Goal: Task Accomplishment & Management: Use online tool/utility

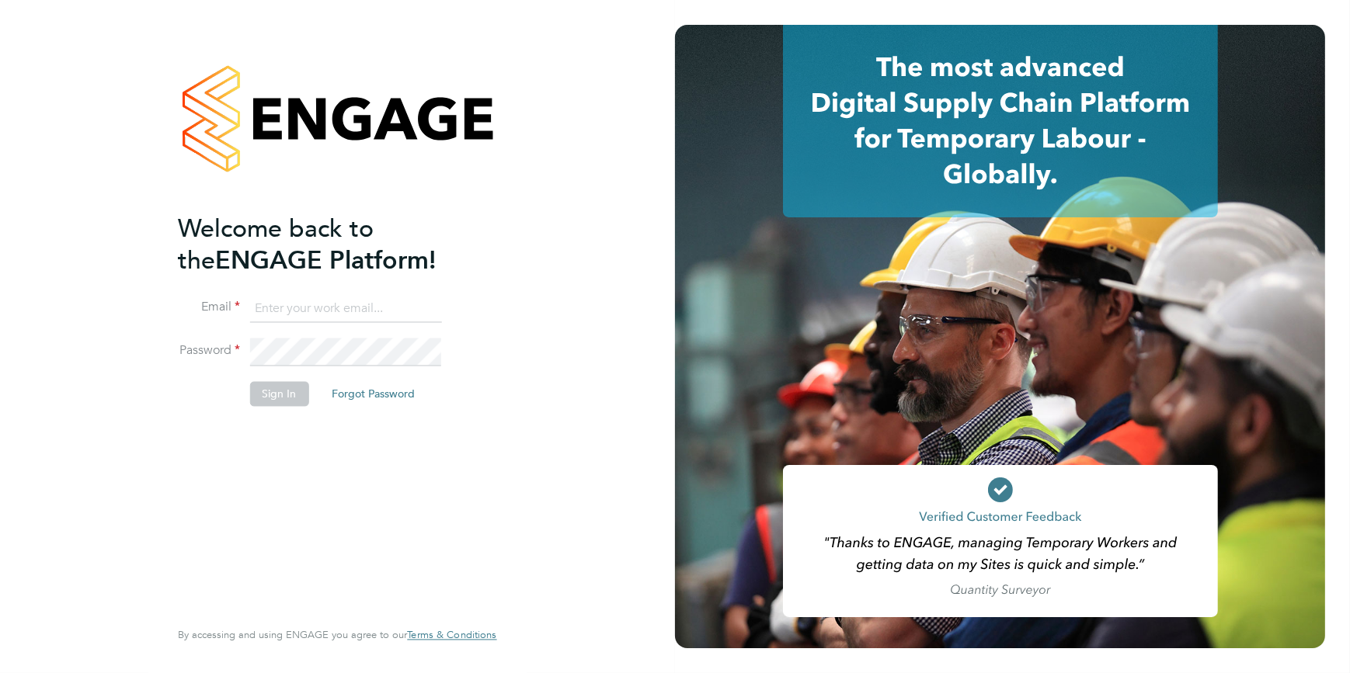
type input "ssmith@tradelinerecruitment.co.uk"
click at [277, 396] on button "Sign In" at bounding box center [278, 393] width 59 height 25
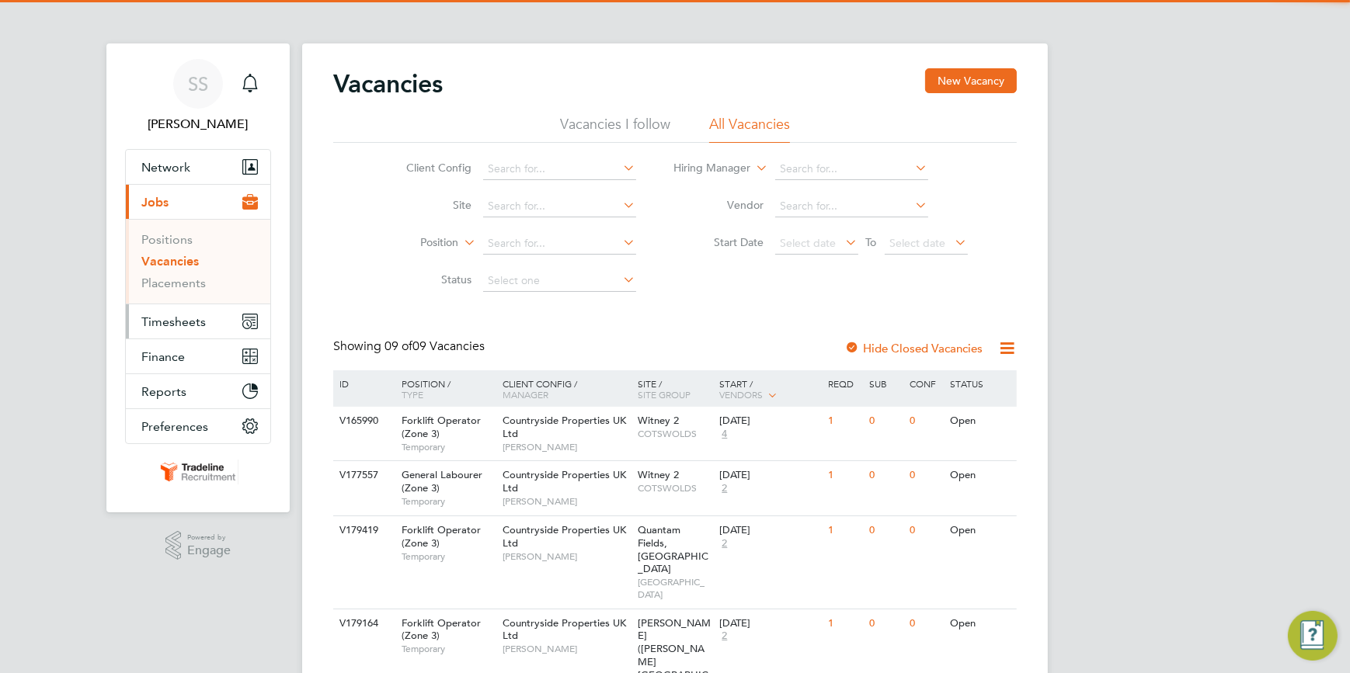
click at [165, 318] on span "Timesheets" at bounding box center [173, 322] width 64 height 15
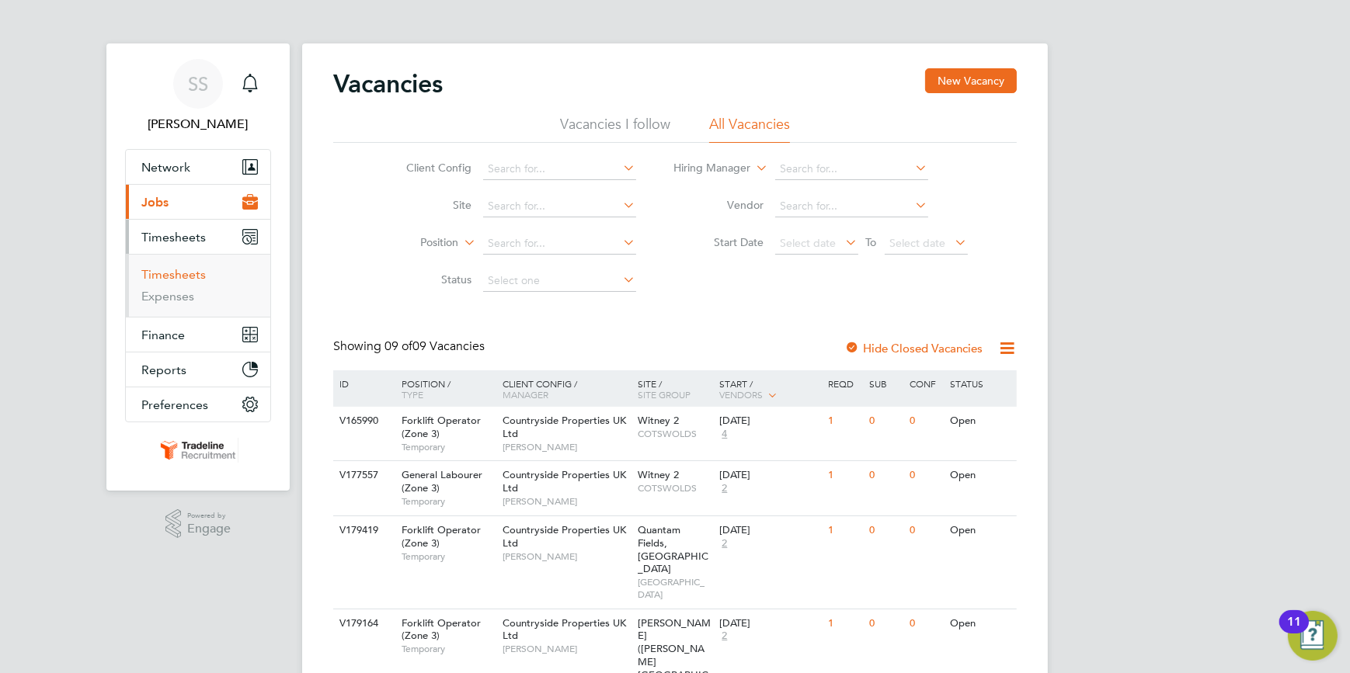
click at [165, 272] on link "Timesheets" at bounding box center [173, 274] width 64 height 15
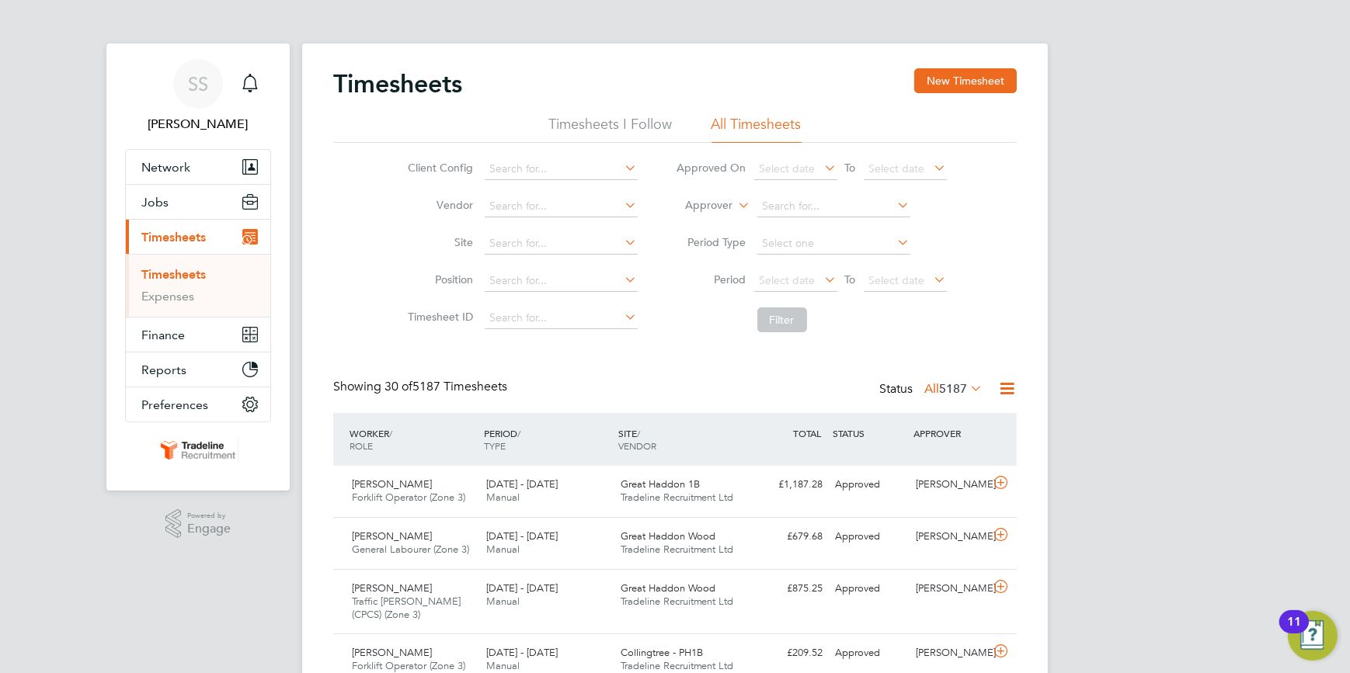
click at [718, 204] on label "Approver" at bounding box center [698, 206] width 70 height 16
click at [687, 220] on li "Worker" at bounding box center [695, 224] width 76 height 20
click at [779, 208] on input at bounding box center [833, 207] width 153 height 22
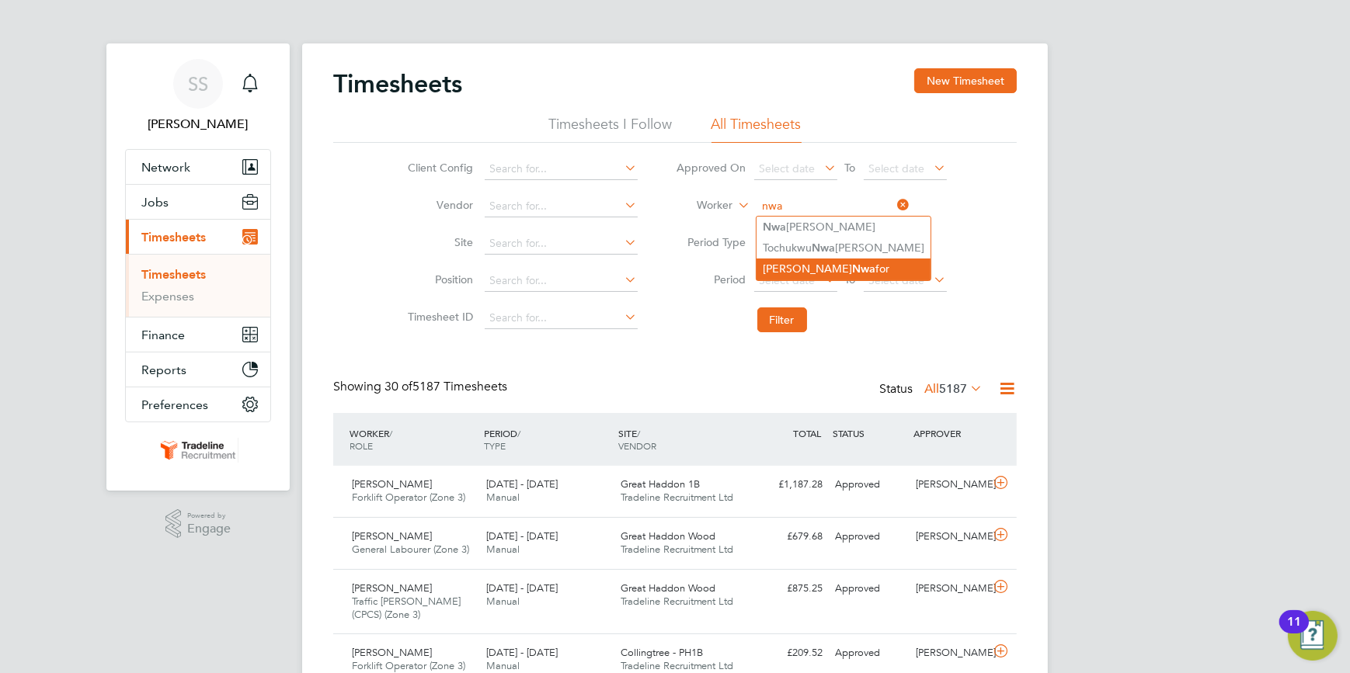
click at [798, 260] on li "[PERSON_NAME] for" at bounding box center [844, 269] width 174 height 21
type input "[PERSON_NAME]"
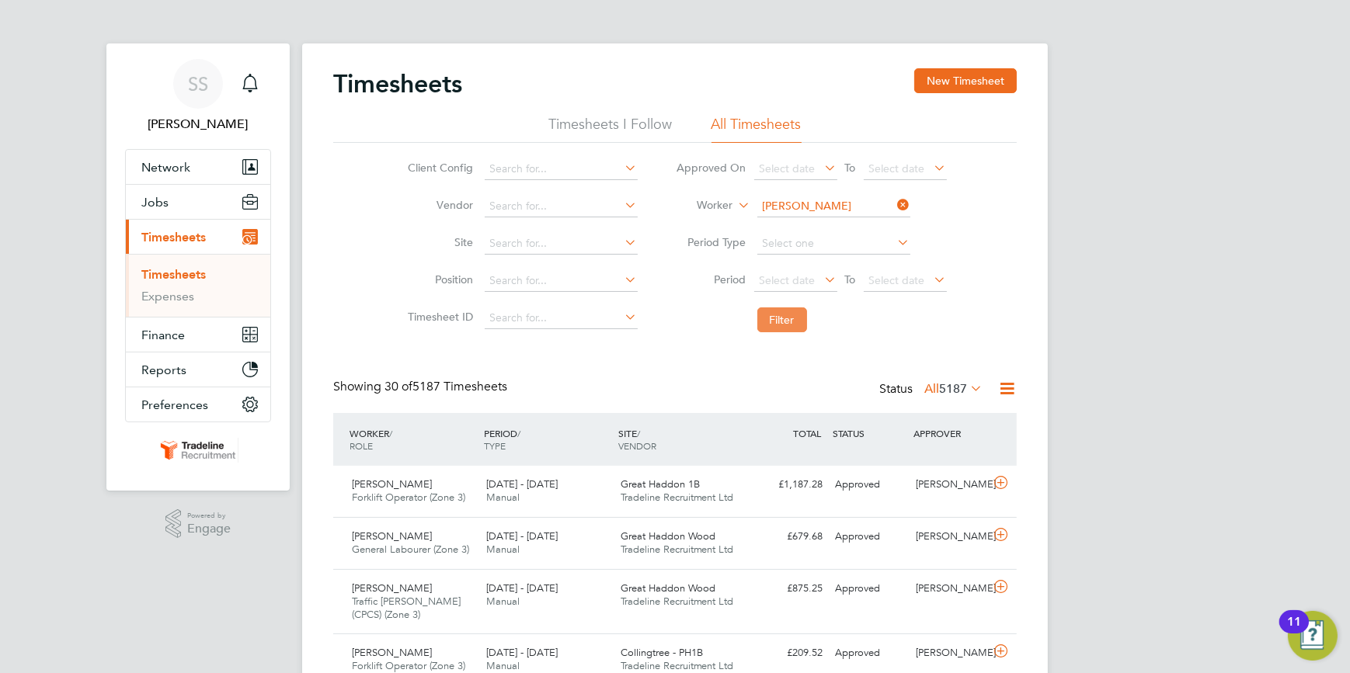
click at [785, 313] on button "Filter" at bounding box center [782, 320] width 50 height 25
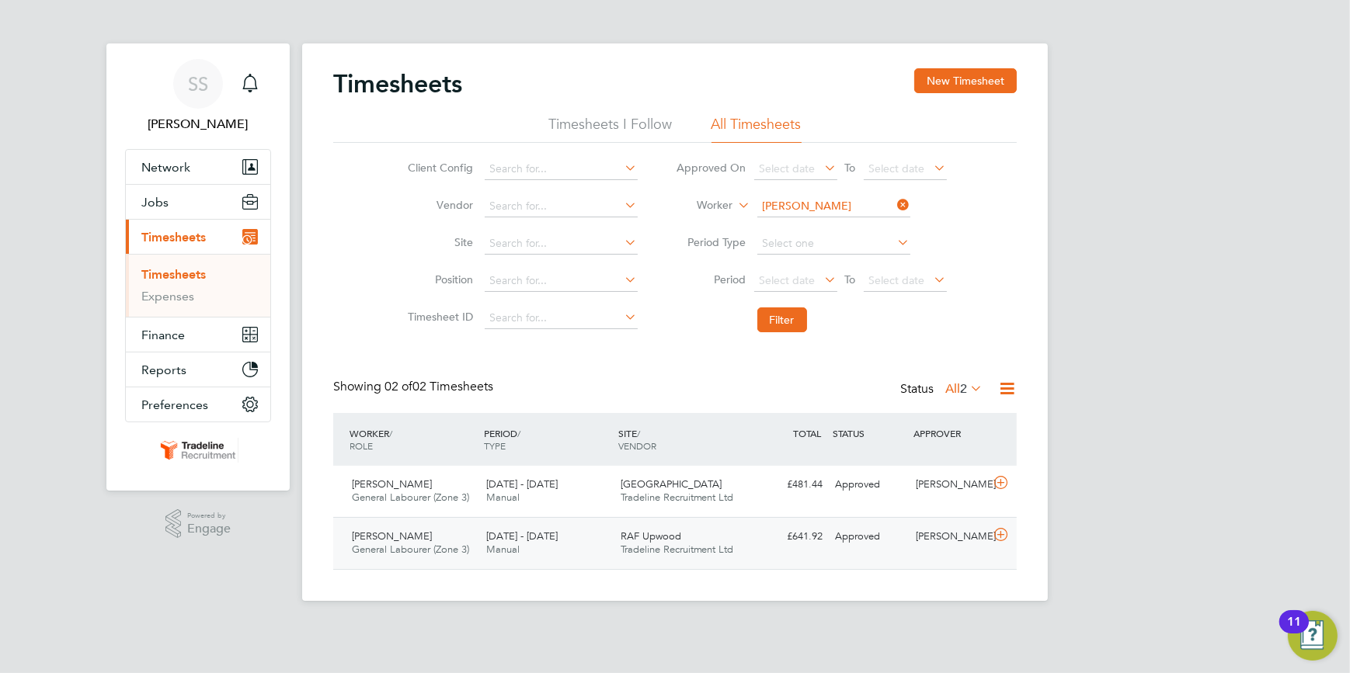
click at [999, 532] on icon at bounding box center [1000, 535] width 19 height 12
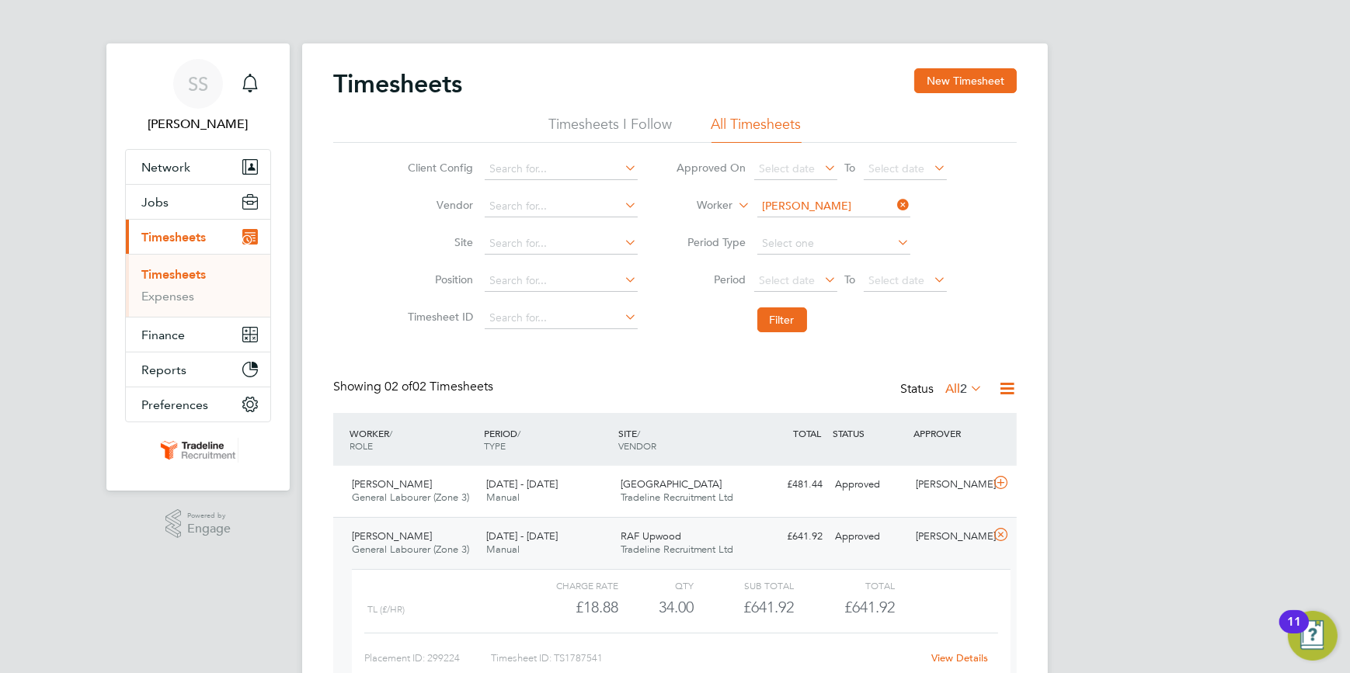
click at [895, 203] on icon at bounding box center [895, 205] width 0 height 22
click at [861, 200] on input at bounding box center [833, 207] width 153 height 22
click at [852, 225] on b "Natu" at bounding box center [864, 227] width 25 height 13
type input "[PERSON_NAME]"
click at [782, 319] on button "Filter" at bounding box center [782, 320] width 50 height 25
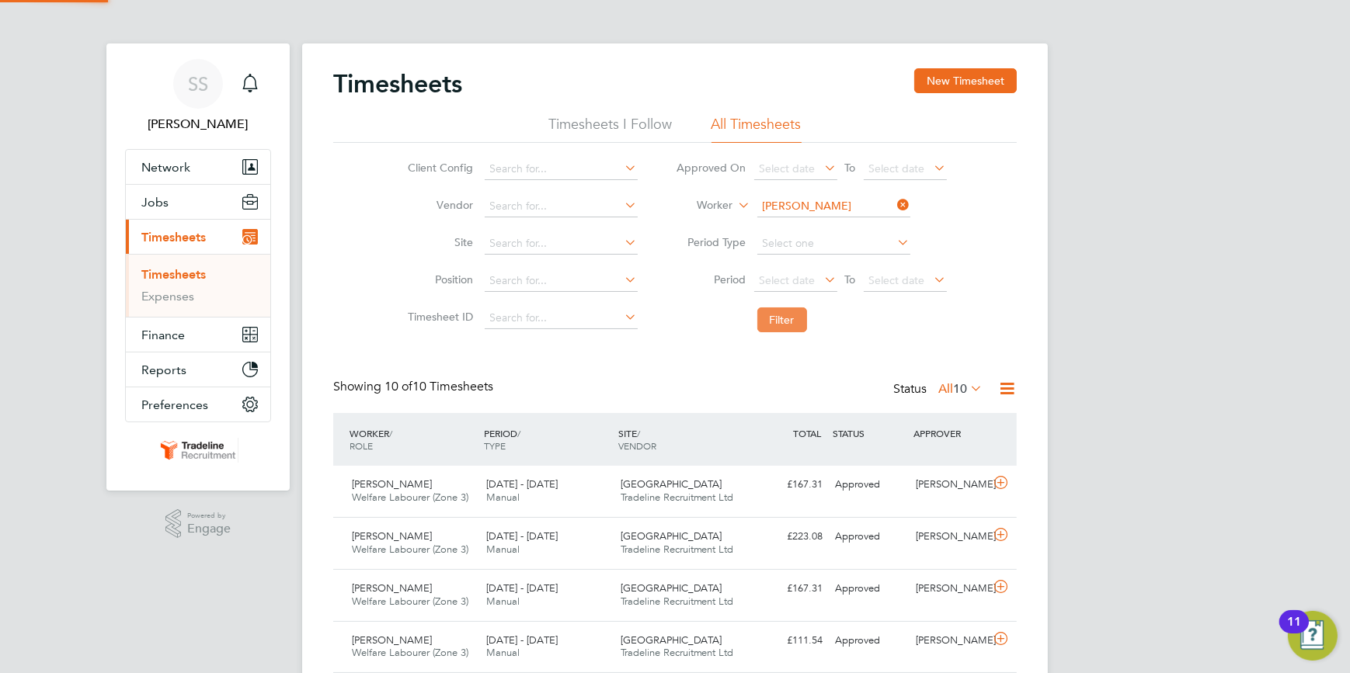
scroll to position [39, 134]
click at [998, 482] on icon at bounding box center [1000, 483] width 19 height 12
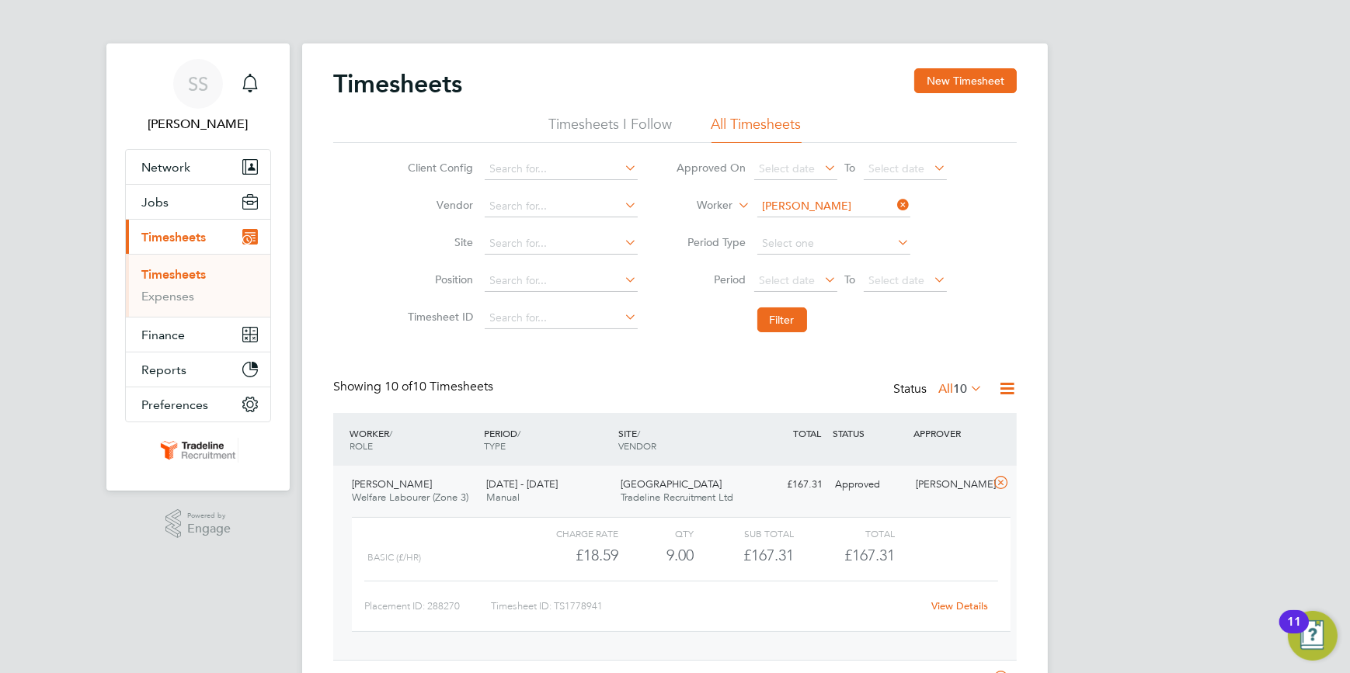
drag, startPoint x: 901, startPoint y: 202, endPoint x: 845, endPoint y: 204, distance: 56.0
click at [895, 202] on icon at bounding box center [895, 205] width 0 height 22
click at [840, 204] on input at bounding box center [833, 207] width 153 height 22
click at [817, 227] on b "Afrem" at bounding box center [811, 227] width 31 height 13
type input "Remus Afrem"
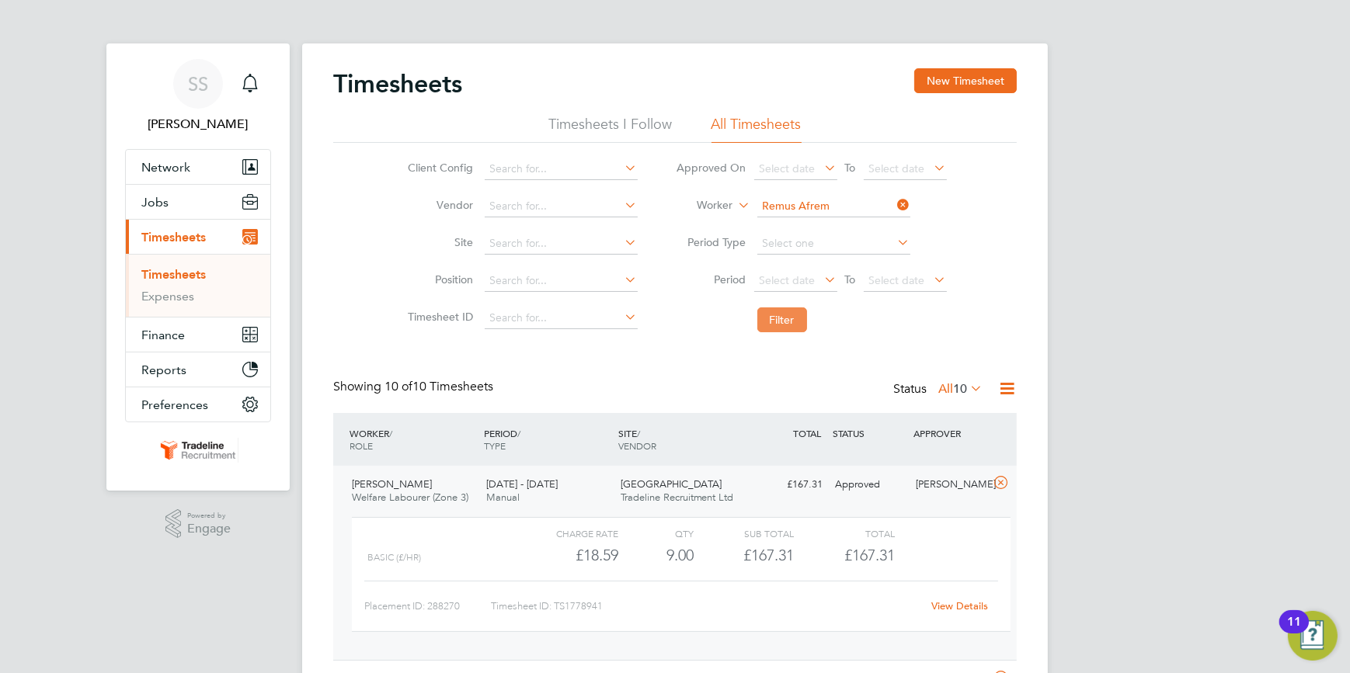
click at [784, 315] on button "Filter" at bounding box center [782, 320] width 50 height 25
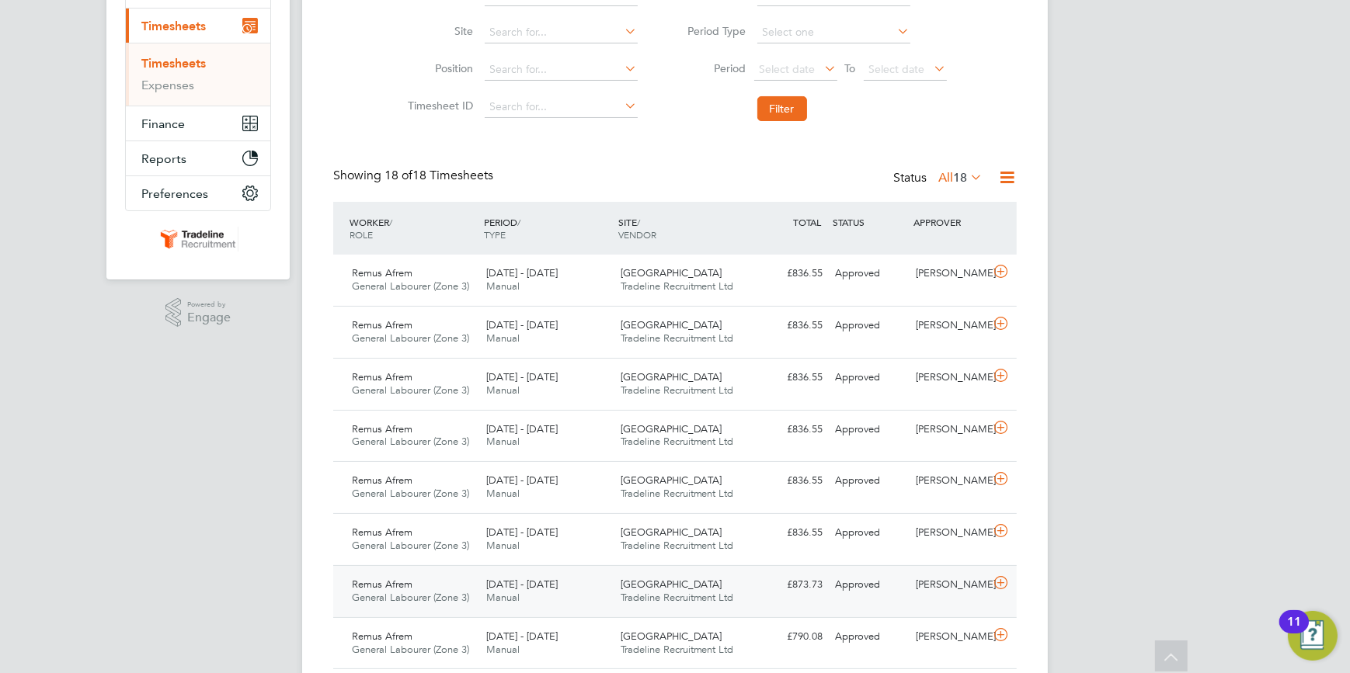
click at [1000, 581] on icon at bounding box center [1000, 583] width 19 height 12
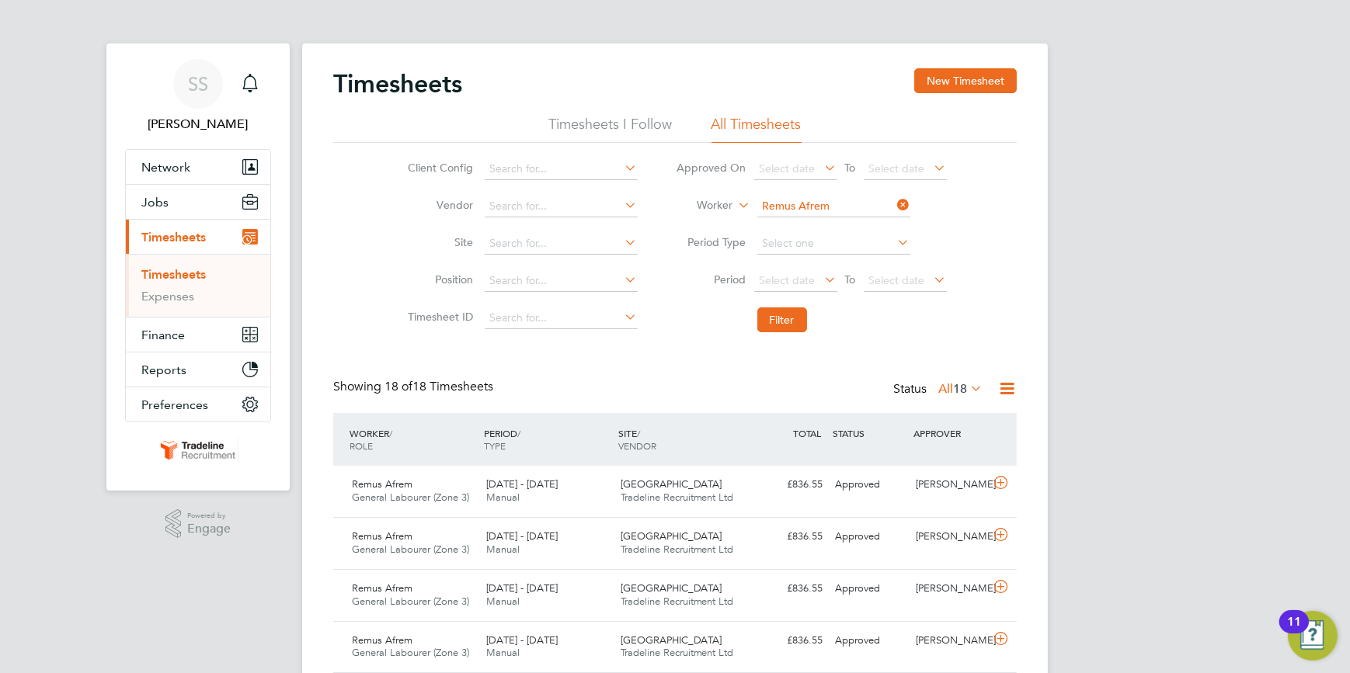
drag, startPoint x: 901, startPoint y: 202, endPoint x: 839, endPoint y: 202, distance: 62.1
click at [895, 202] on icon at bounding box center [895, 205] width 0 height 22
click at [834, 202] on input at bounding box center [833, 207] width 153 height 22
click at [782, 202] on input at bounding box center [833, 207] width 153 height 22
click at [785, 219] on li "[PERSON_NAME]" at bounding box center [834, 227] width 154 height 21
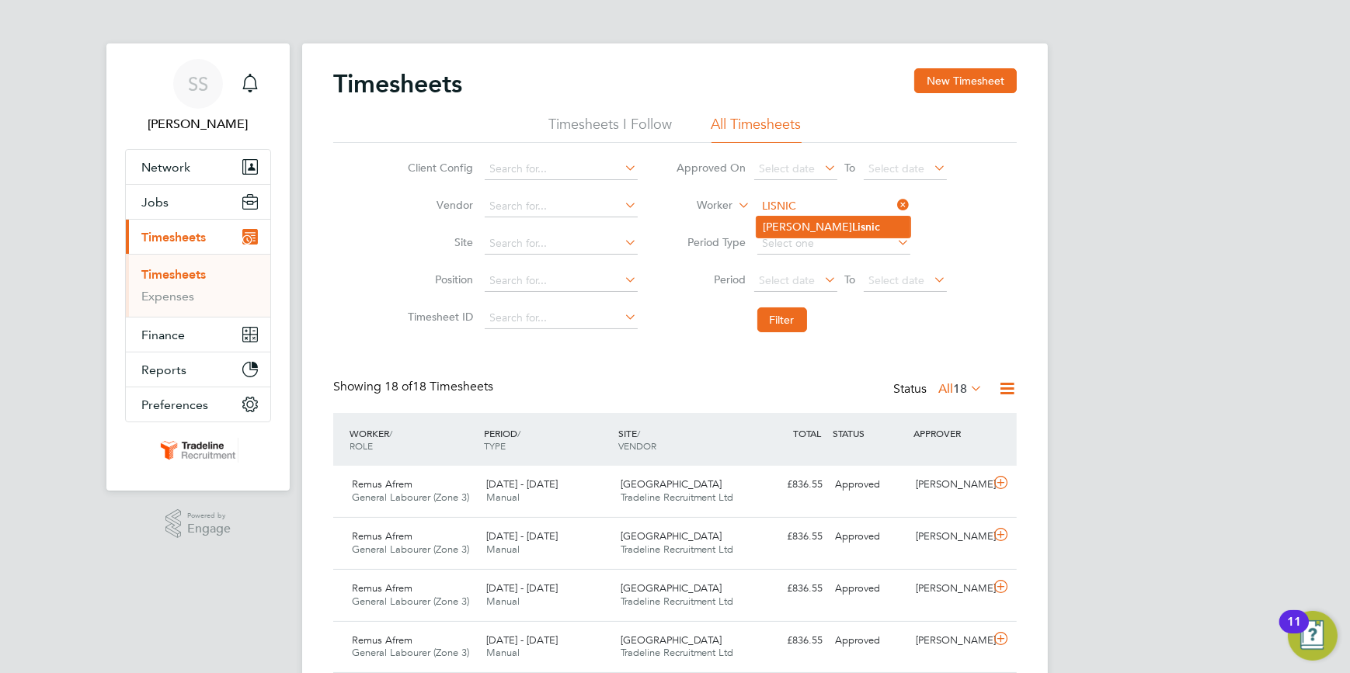
type input "[PERSON_NAME]"
click at [777, 315] on button "Filter" at bounding box center [782, 320] width 50 height 25
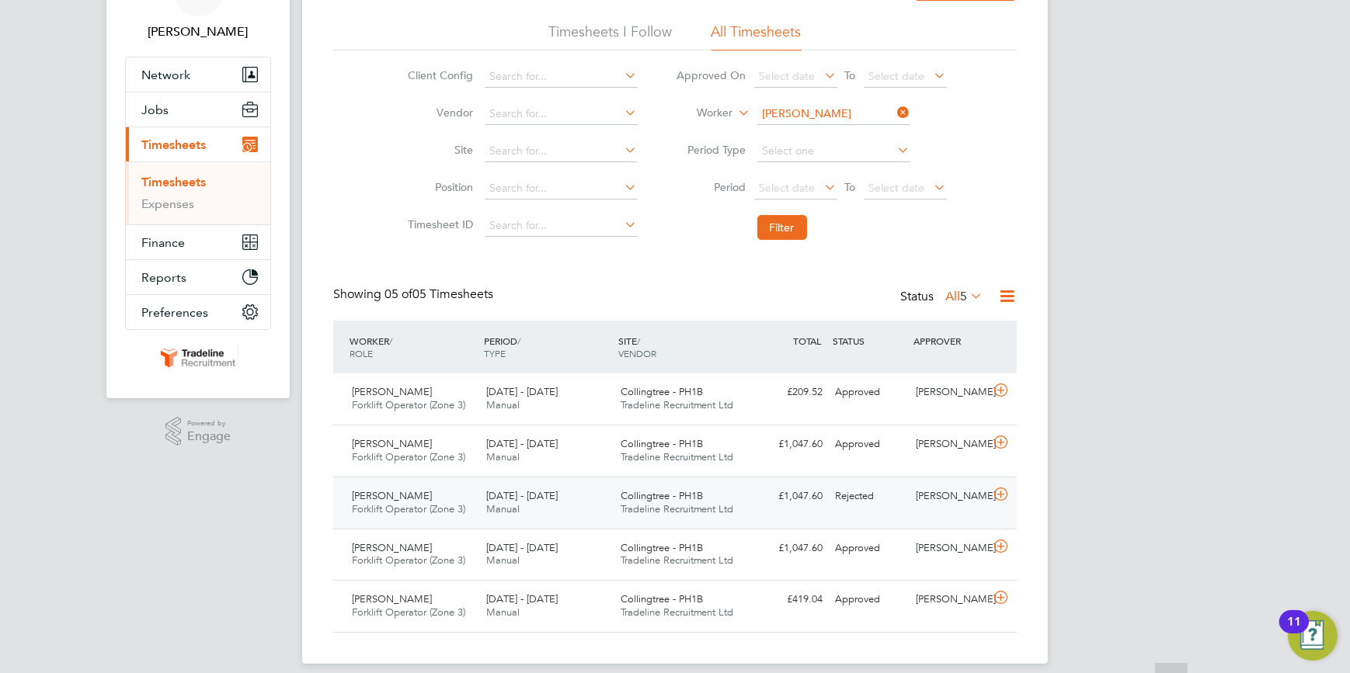
scroll to position [107, 0]
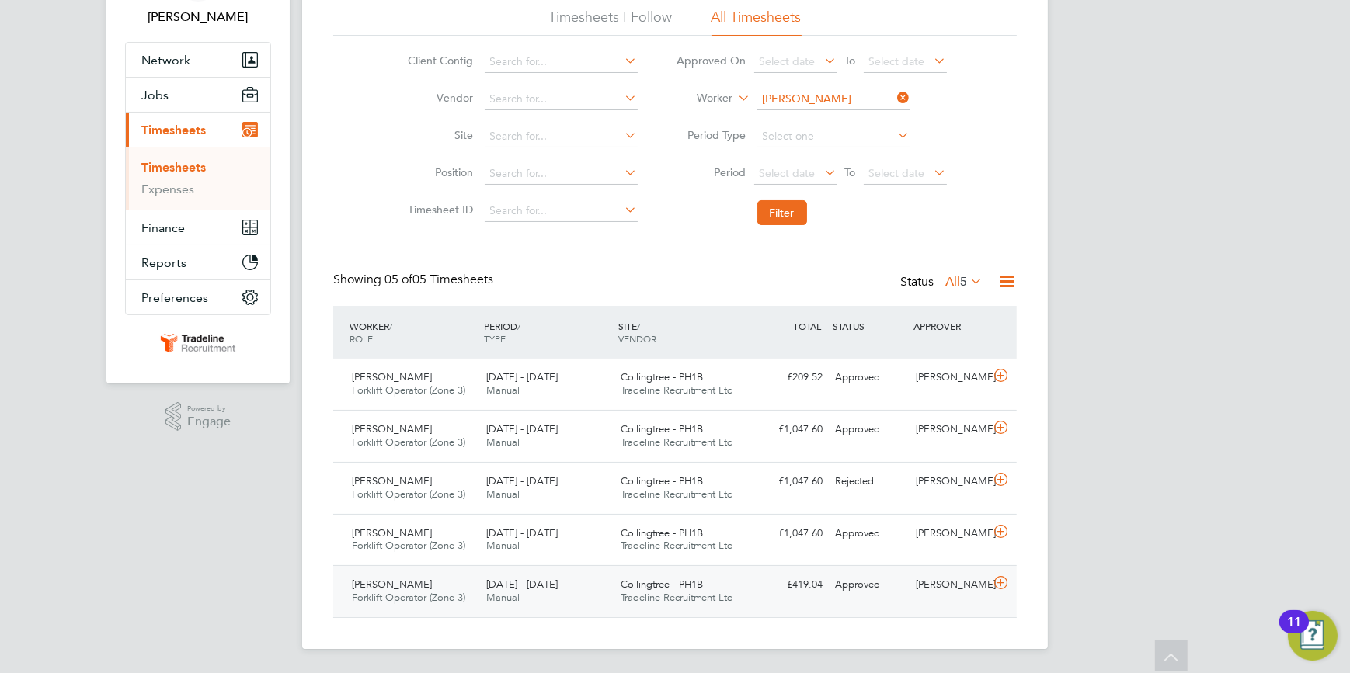
click at [1002, 579] on icon at bounding box center [1000, 583] width 19 height 12
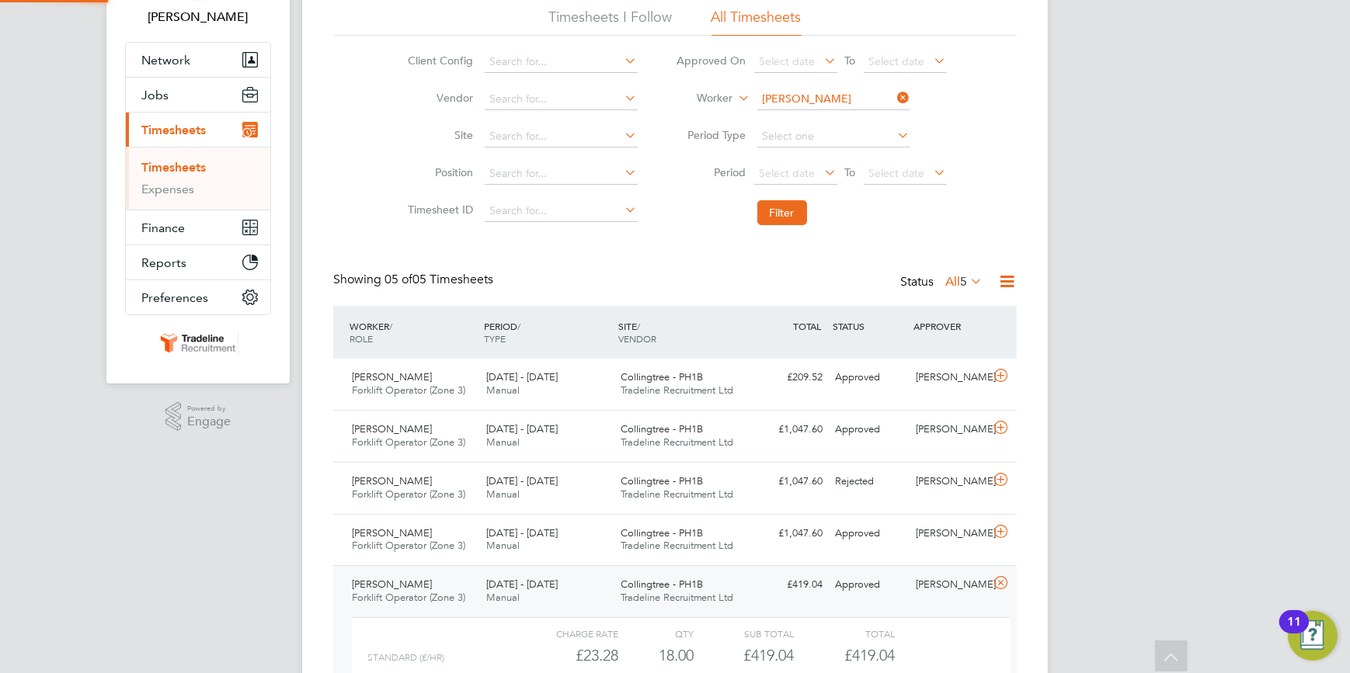
scroll to position [26, 151]
drag, startPoint x: 901, startPoint y: 95, endPoint x: 870, endPoint y: 96, distance: 31.1
click at [895, 95] on icon at bounding box center [895, 98] width 0 height 22
click at [848, 96] on input at bounding box center [833, 100] width 153 height 22
click at [819, 118] on li "[PERSON_NAME] igan" at bounding box center [834, 120] width 154 height 21
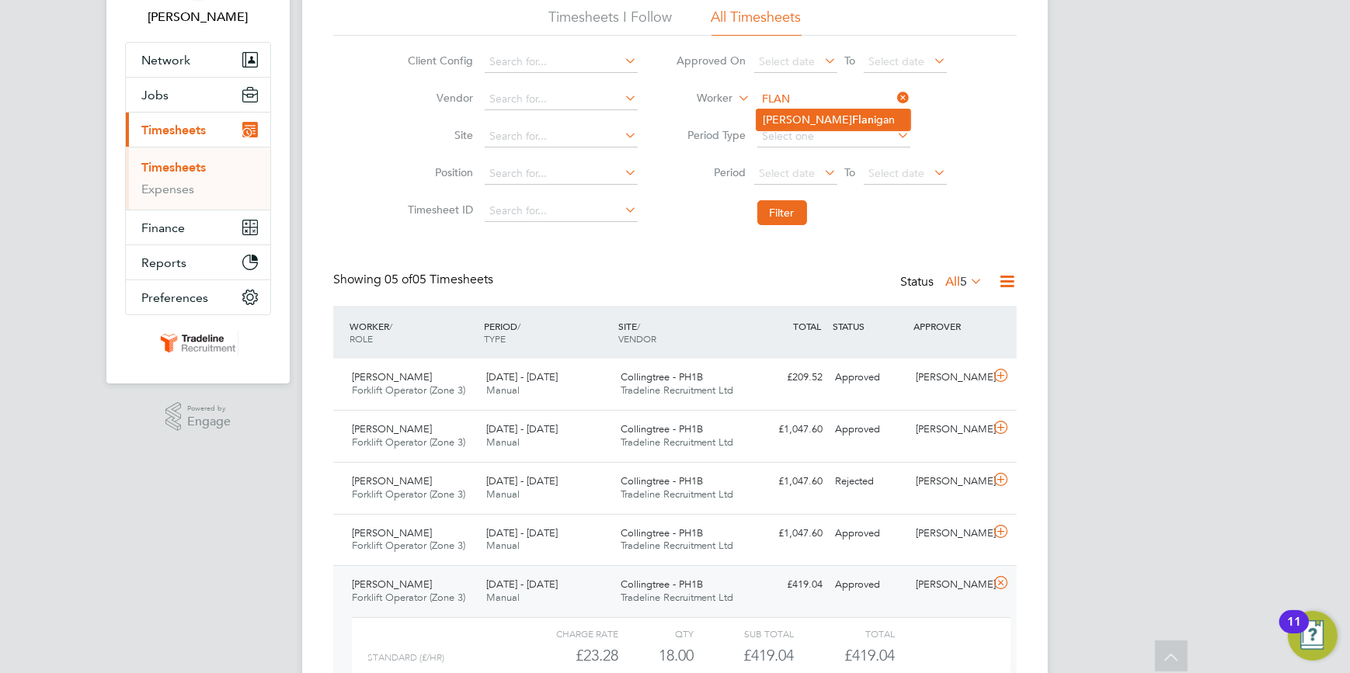
type input "[PERSON_NAME]"
click at [788, 207] on button "Filter" at bounding box center [782, 212] width 50 height 25
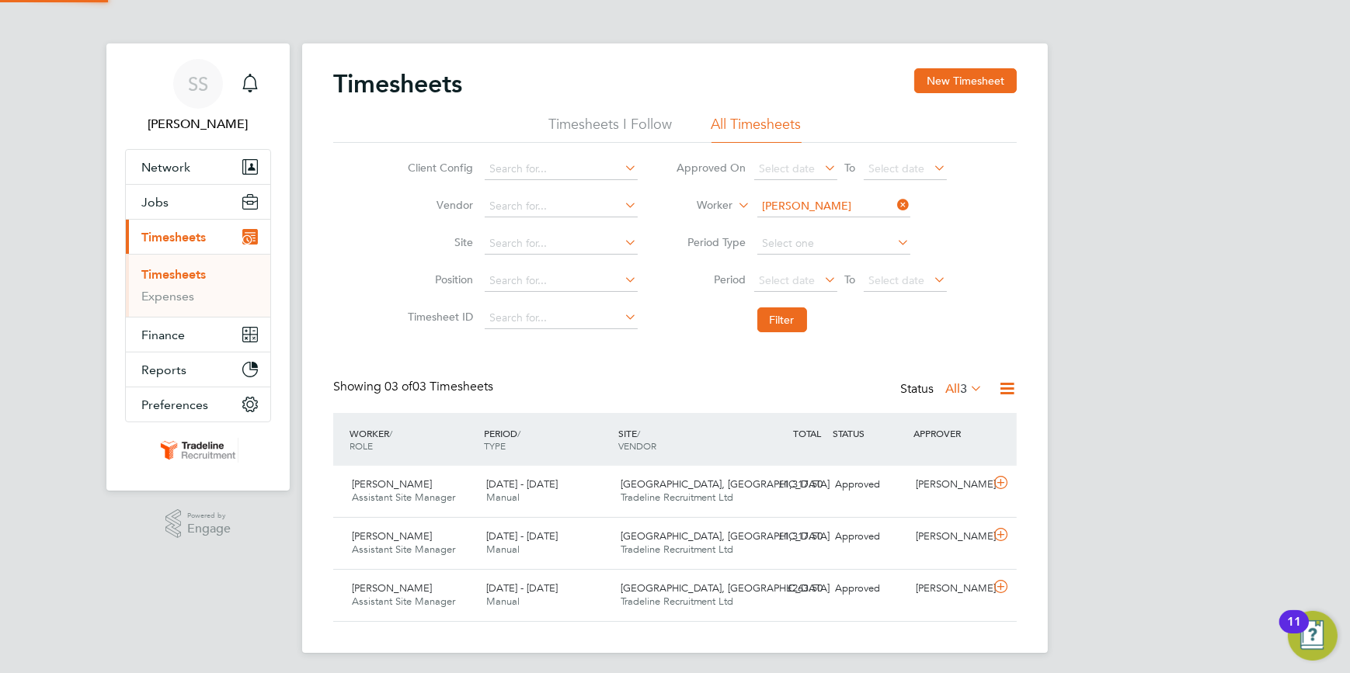
scroll to position [8, 8]
click at [1001, 583] on icon at bounding box center [1000, 587] width 19 height 12
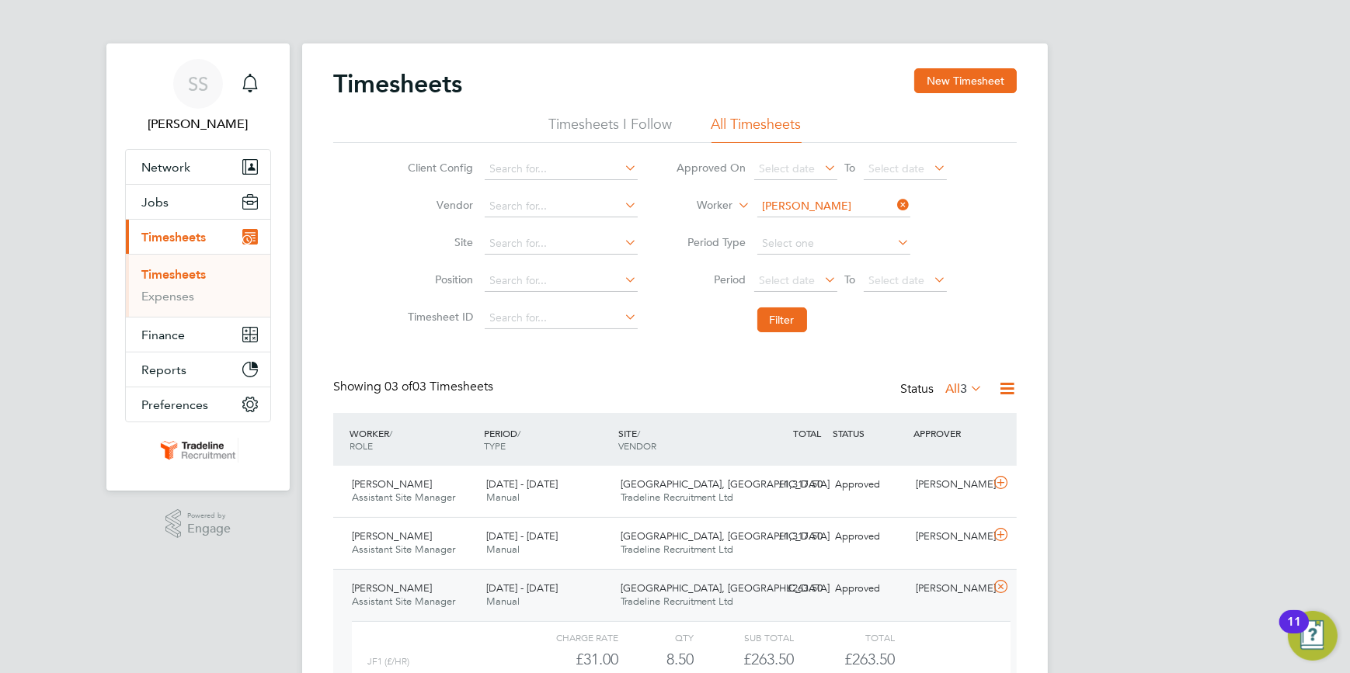
click at [895, 203] on icon at bounding box center [895, 205] width 0 height 22
click at [853, 207] on input at bounding box center [833, 207] width 153 height 22
type input "ADDAI"
click at [998, 482] on icon at bounding box center [1000, 483] width 19 height 12
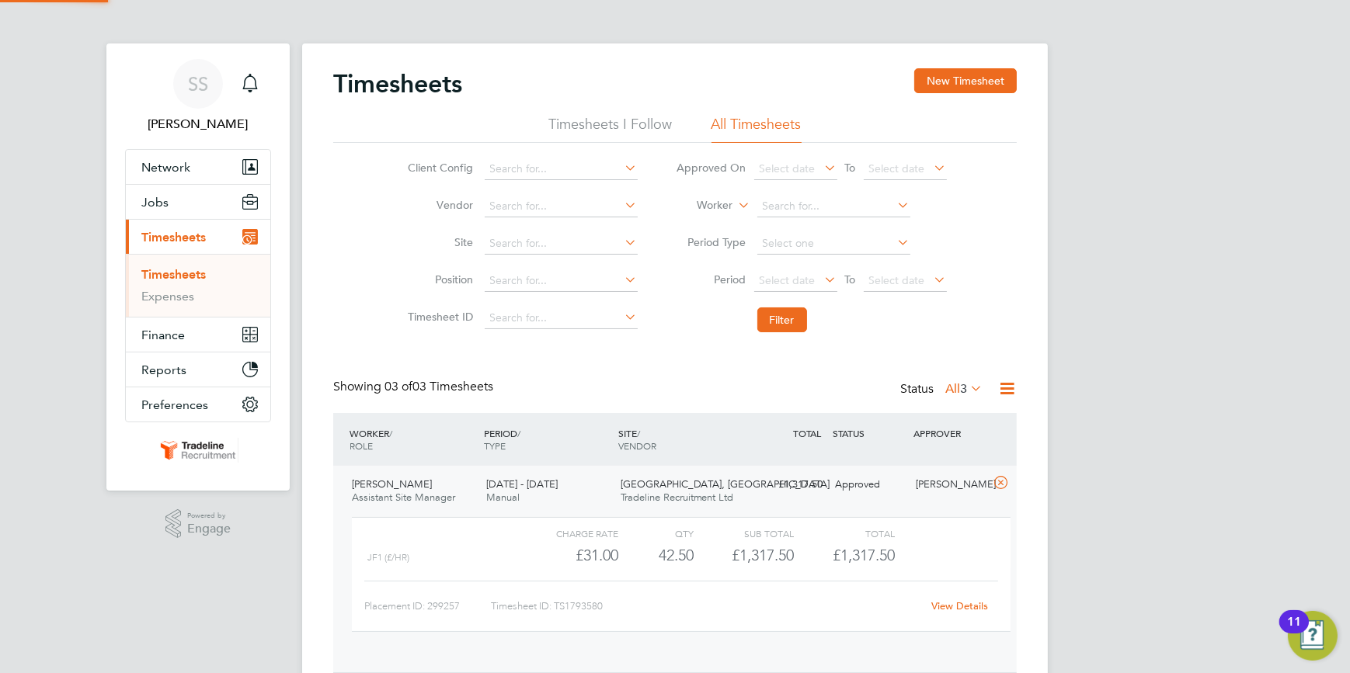
scroll to position [26, 151]
click at [830, 201] on input at bounding box center [833, 207] width 153 height 22
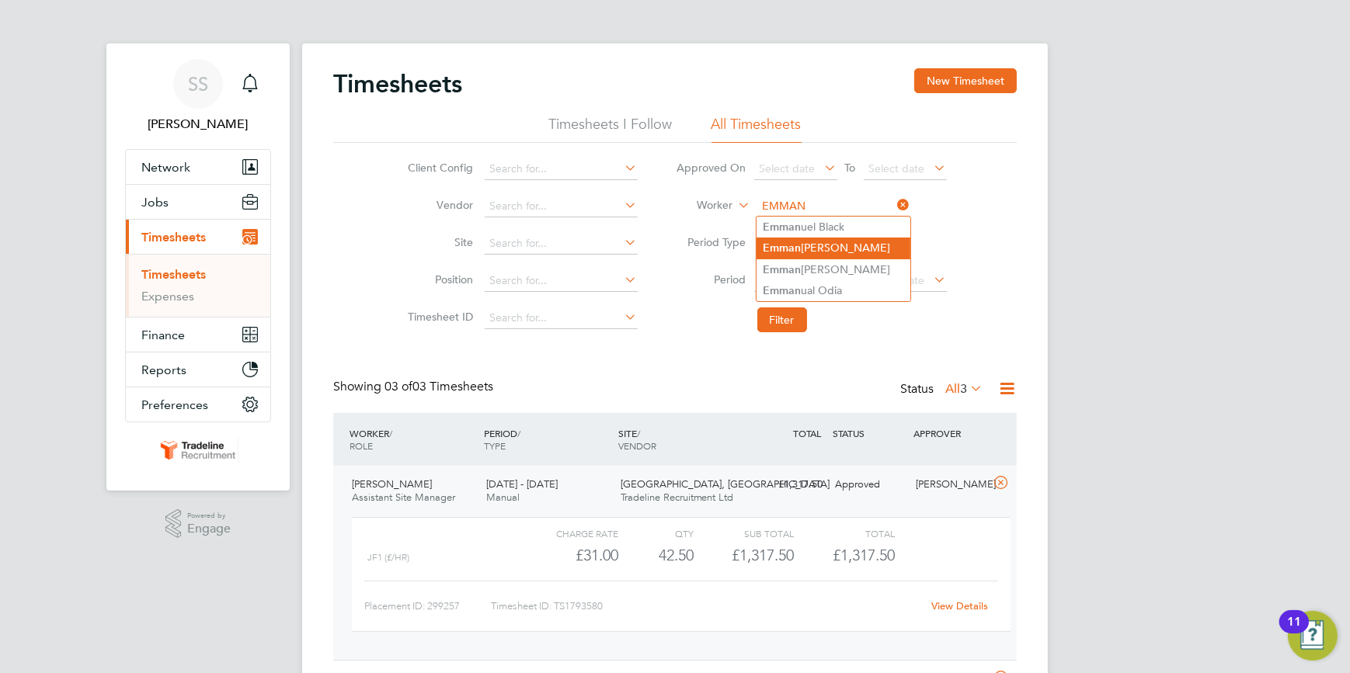
click at [832, 251] on li "Emman [PERSON_NAME]" at bounding box center [834, 248] width 154 height 21
type input "[PERSON_NAME]"
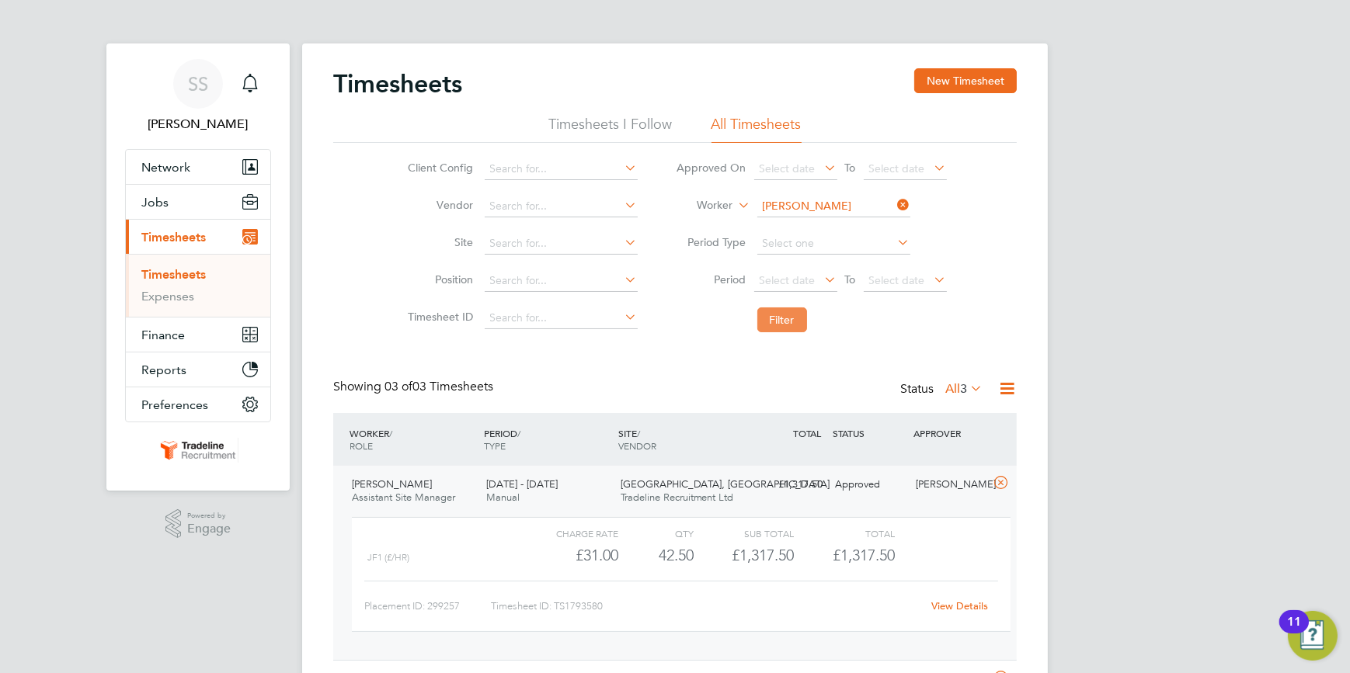
click at [785, 313] on button "Filter" at bounding box center [782, 320] width 50 height 25
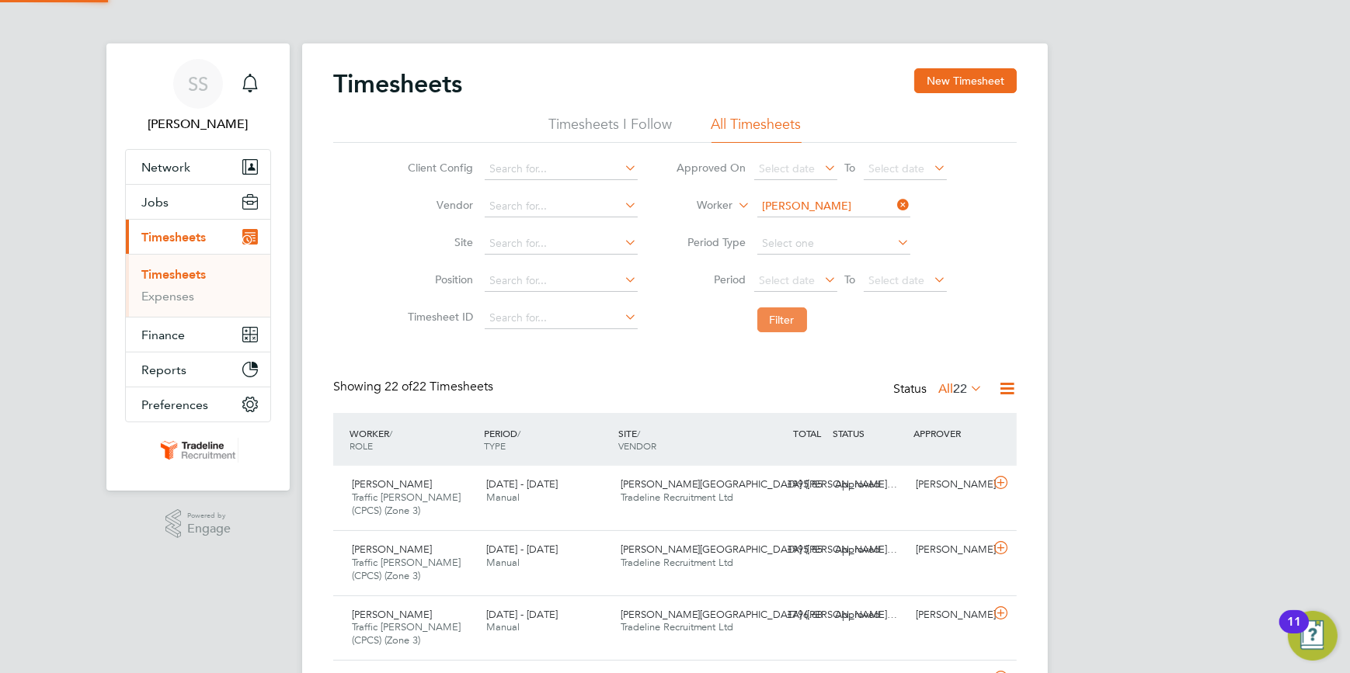
scroll to position [53, 134]
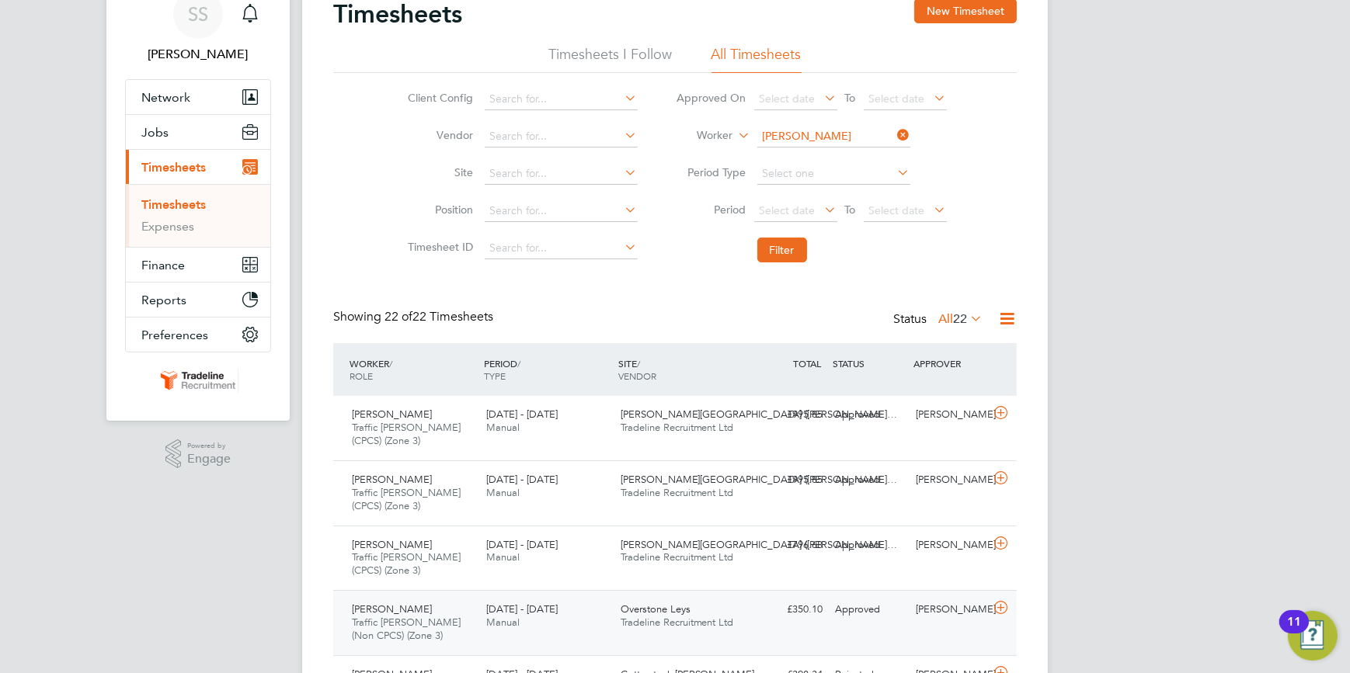
click at [997, 605] on icon at bounding box center [1000, 608] width 19 height 12
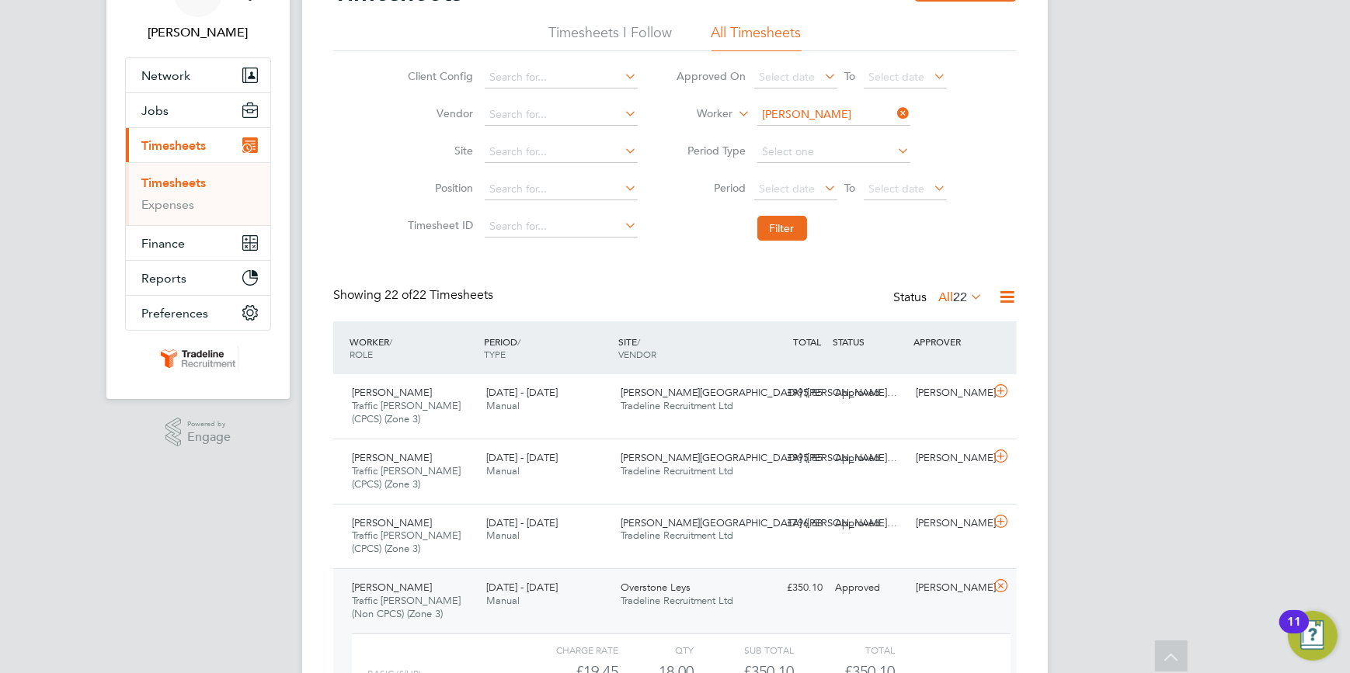
scroll to position [0, 0]
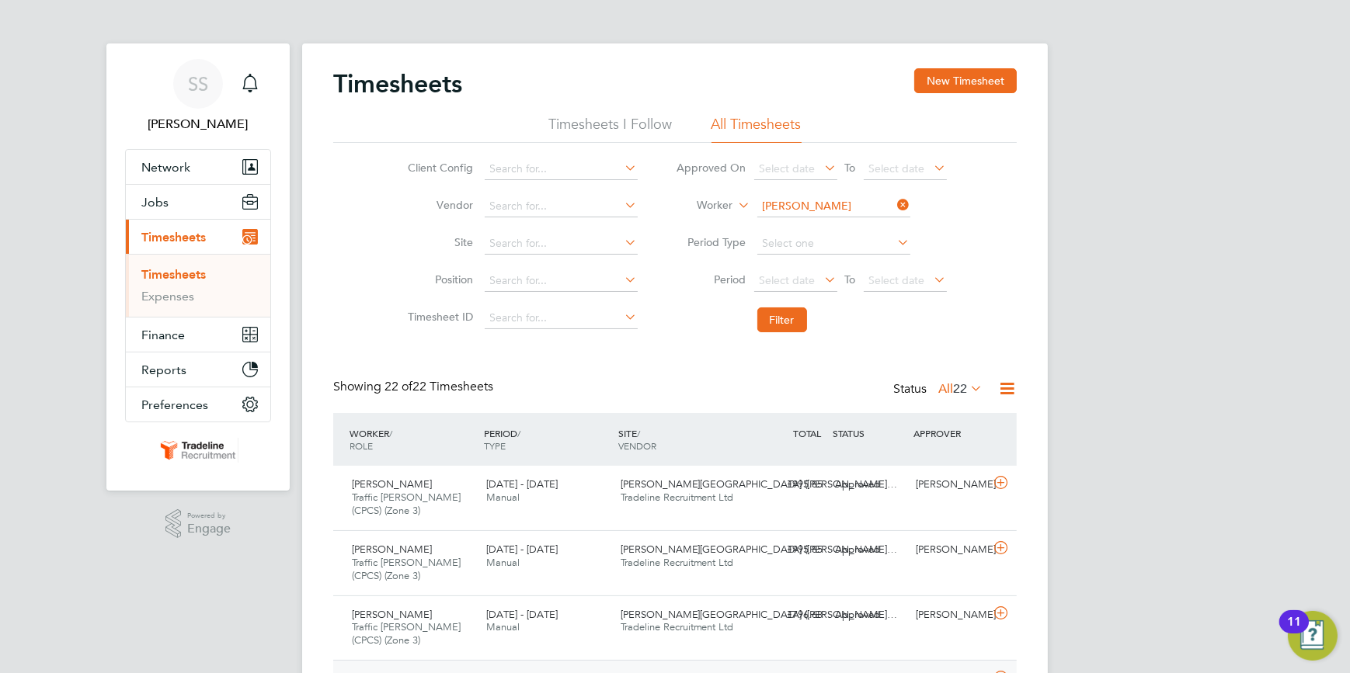
click at [895, 202] on icon at bounding box center [895, 205] width 0 height 22
click at [876, 204] on input at bounding box center [833, 207] width 153 height 22
click at [808, 224] on b "[PERSON_NAME]" at bounding box center [833, 227] width 90 height 13
type input "[PERSON_NAME]"
click at [779, 322] on button "Filter" at bounding box center [782, 320] width 50 height 25
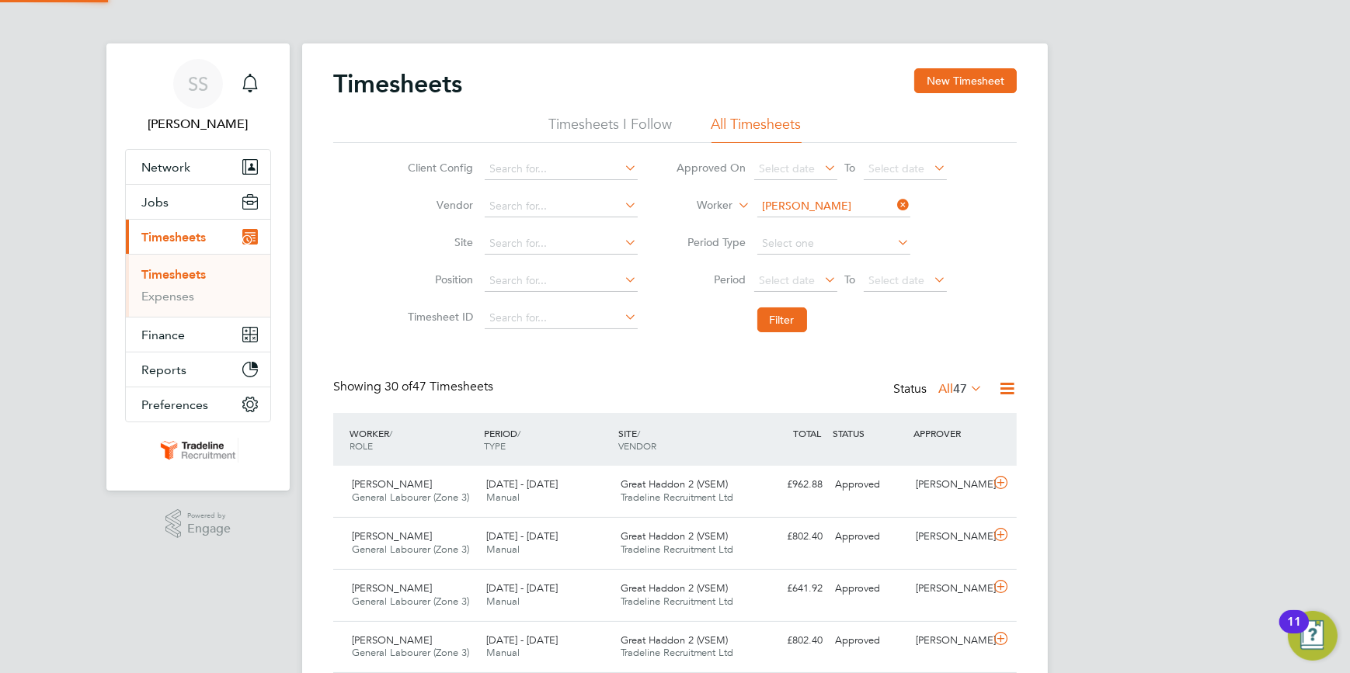
scroll to position [39, 134]
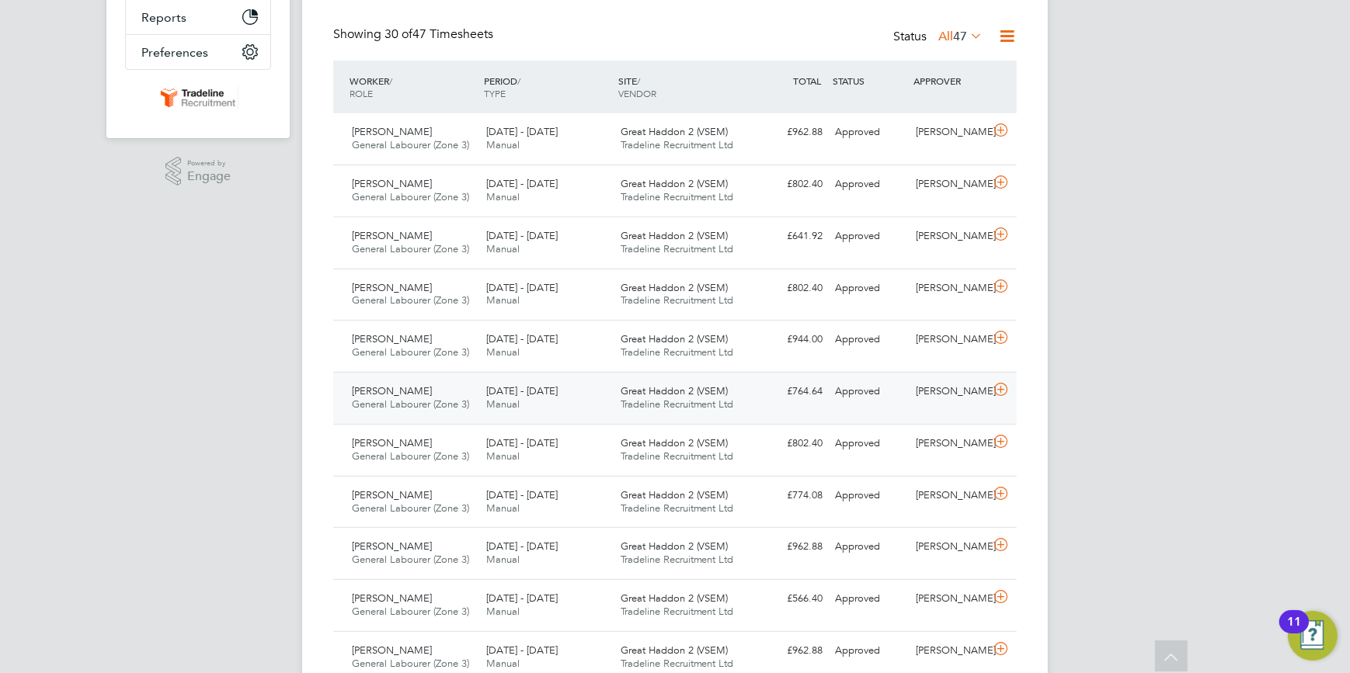
click at [1002, 388] on icon at bounding box center [1000, 390] width 19 height 12
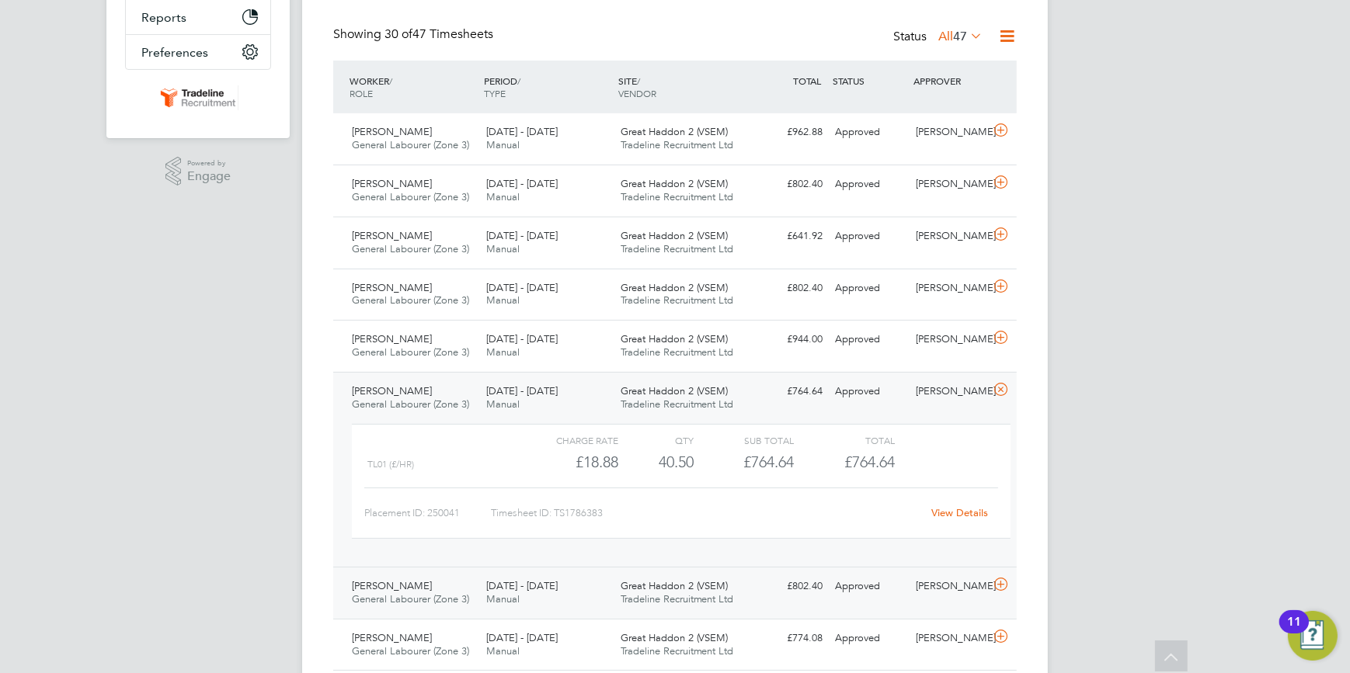
click at [994, 581] on icon at bounding box center [1000, 585] width 19 height 12
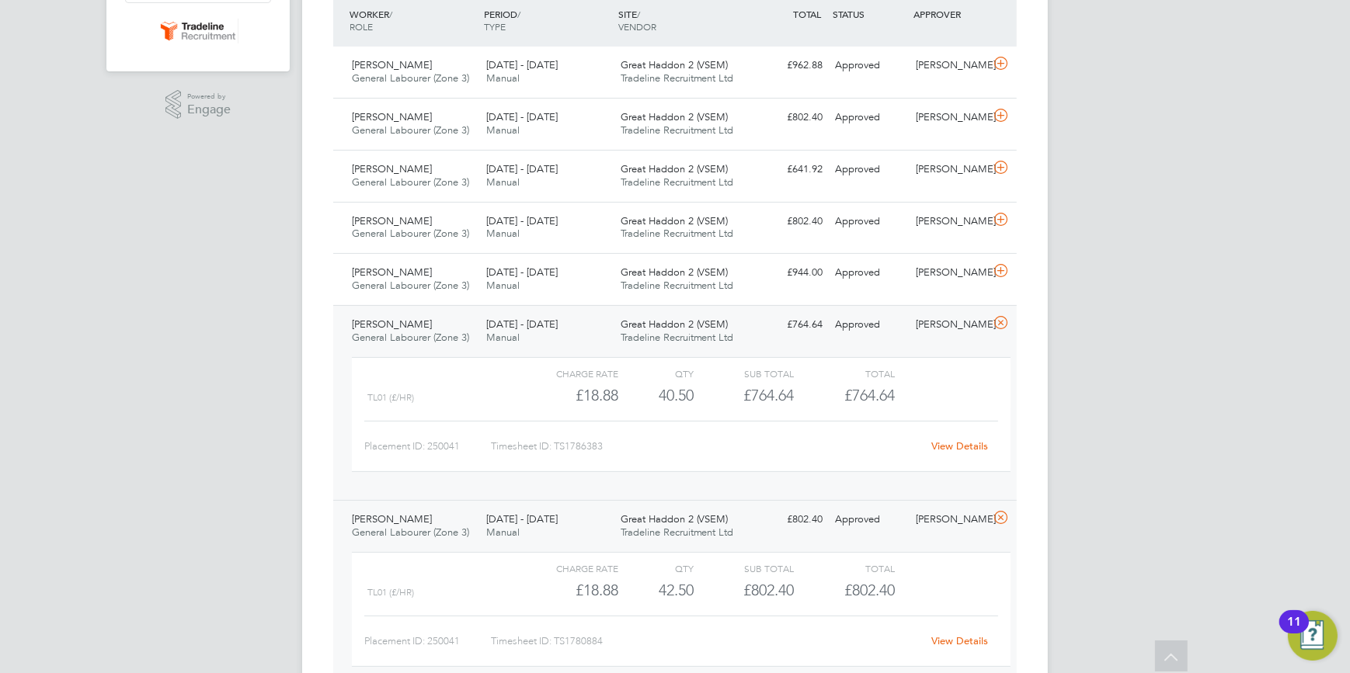
scroll to position [565, 0]
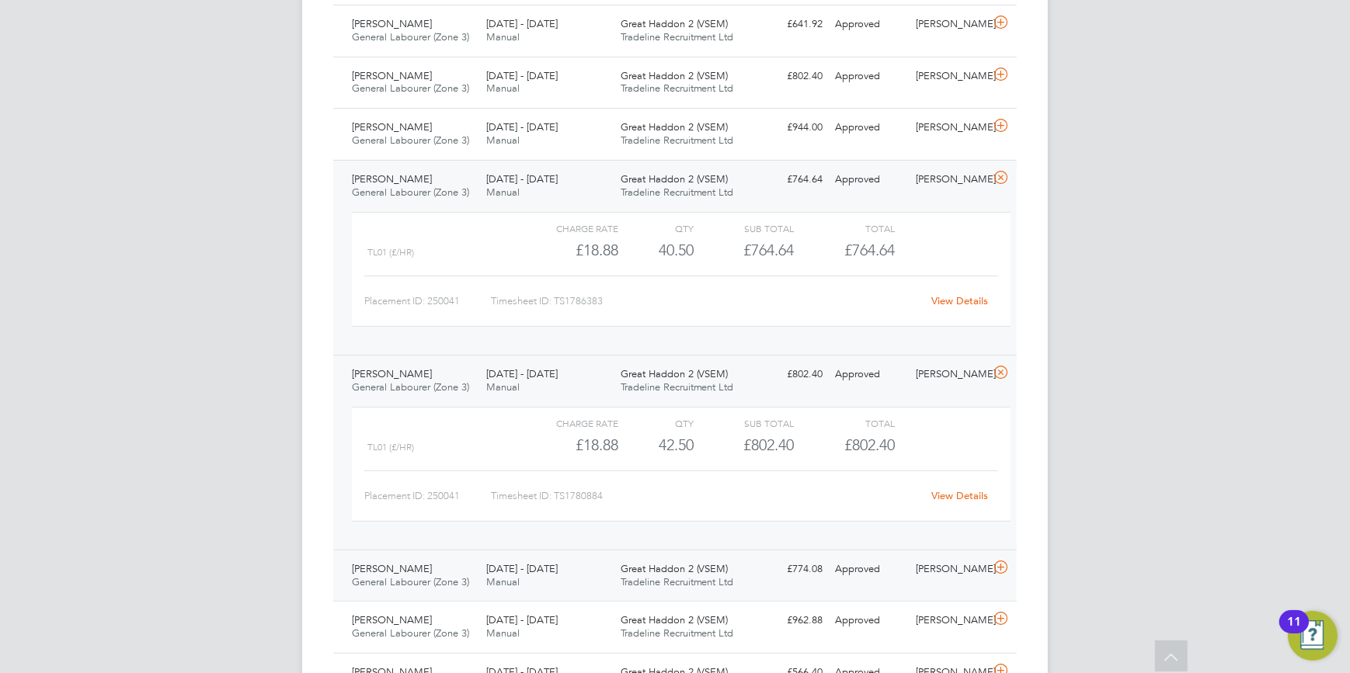
click at [997, 562] on icon at bounding box center [1000, 568] width 19 height 12
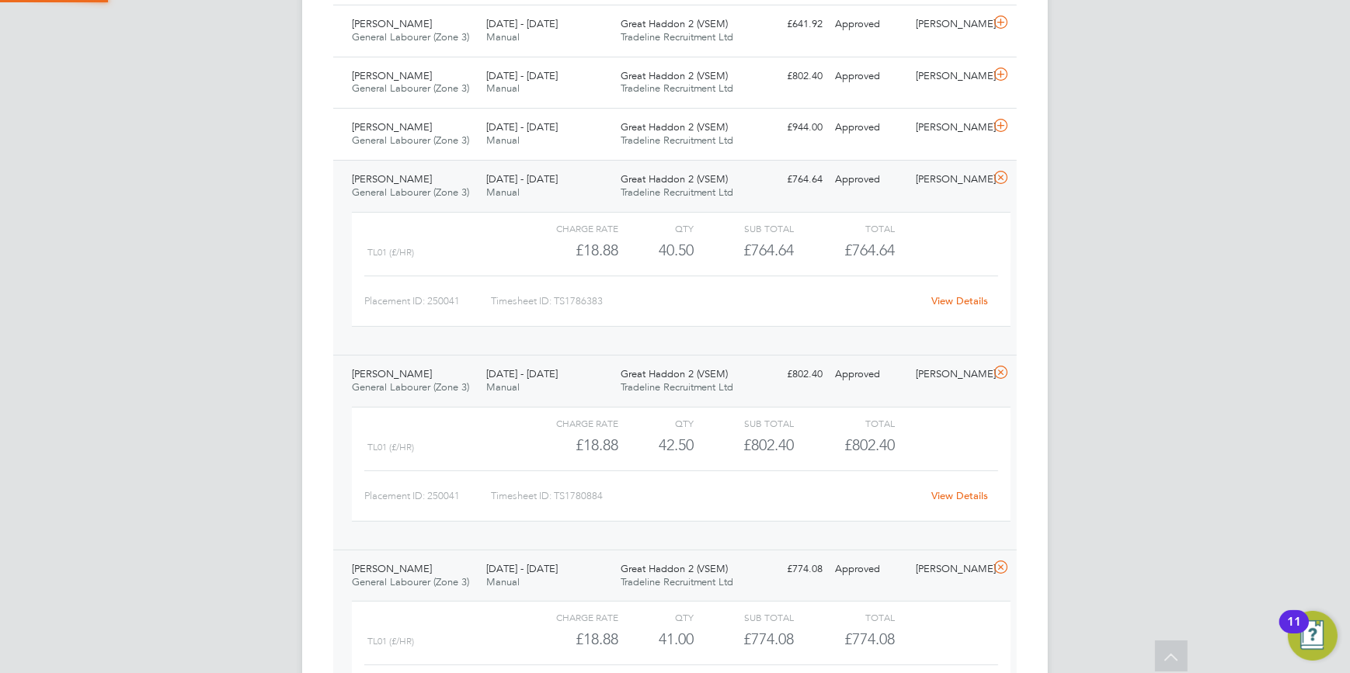
scroll to position [26, 151]
